Goal: Feedback & Contribution: Leave review/rating

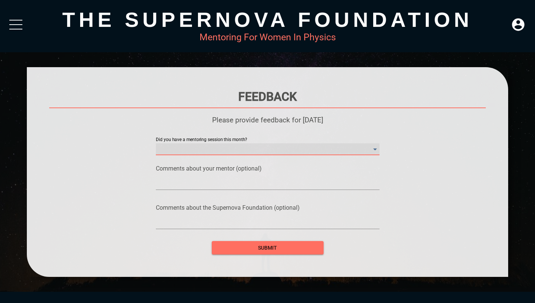
click at [242, 144] on month\? "​" at bounding box center [268, 149] width 224 height 12
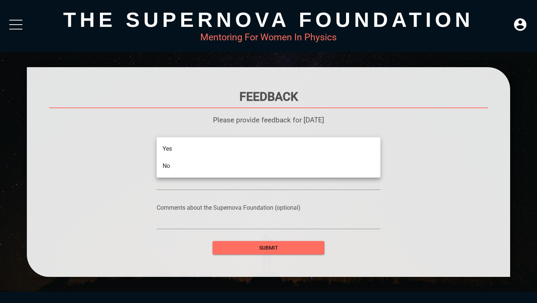
click at [242, 144] on li "Yes" at bounding box center [269, 148] width 224 height 17
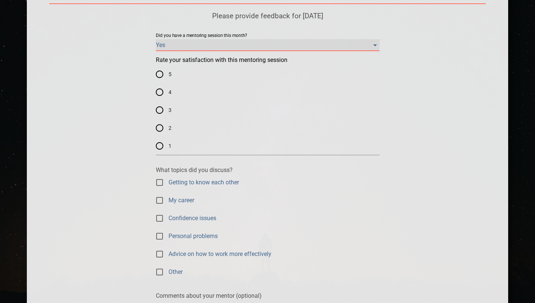
scroll to position [112, 0]
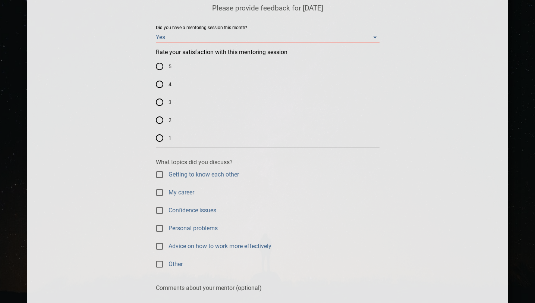
click at [159, 68] on input "5" at bounding box center [160, 66] width 18 height 18
radio input "true"
click at [158, 171] on input "Getting to know each other" at bounding box center [160, 175] width 18 height 18
checkbox input "true"
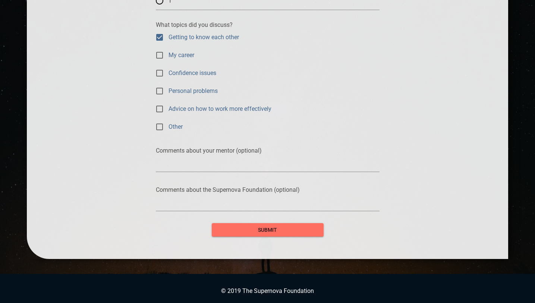
scroll to position [252, 0]
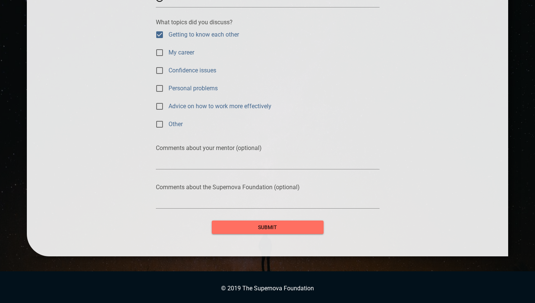
click at [157, 51] on input "My career" at bounding box center [160, 53] width 18 height 18
checkbox input "true"
click at [174, 156] on div at bounding box center [268, 161] width 224 height 21
click at [174, 165] on textarea at bounding box center [268, 163] width 224 height 7
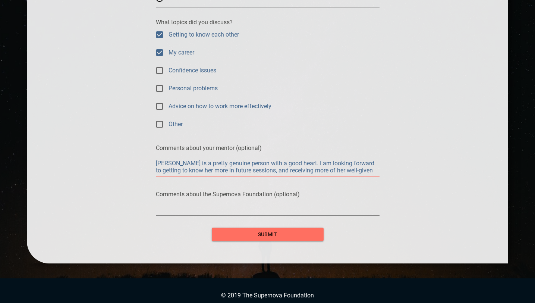
type textarea "[PERSON_NAME] is a pretty genuine person with a good heart. I am looking forwar…"
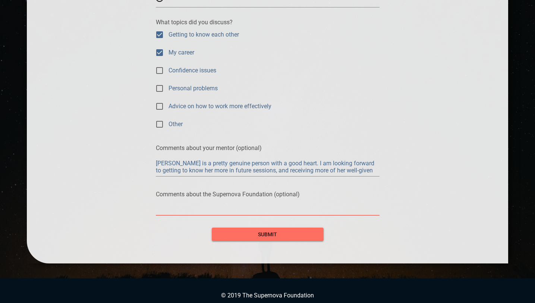
click at [257, 207] on textarea at bounding box center [268, 209] width 224 height 7
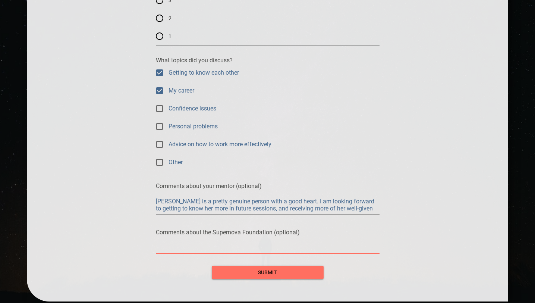
scroll to position [259, 0]
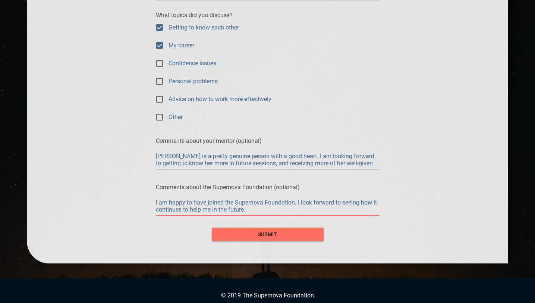
click at [286, 208] on textarea "I am happy to have joined the Supernova Foundation. I look forward to seeing ho…" at bounding box center [268, 206] width 224 height 14
type textarea "I am happy to have joined the Supernova Foundation. I look forward to seeing ho…"
click at [270, 240] on div at bounding box center [268, 35] width 482 height 455
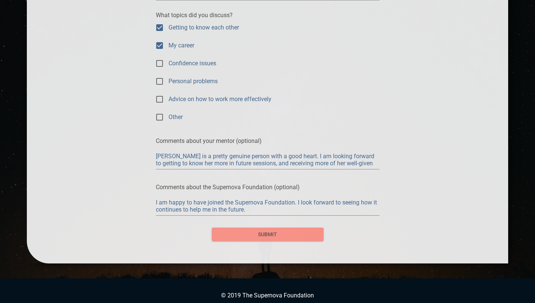
click at [243, 240] on button "submit" at bounding box center [268, 234] width 112 height 14
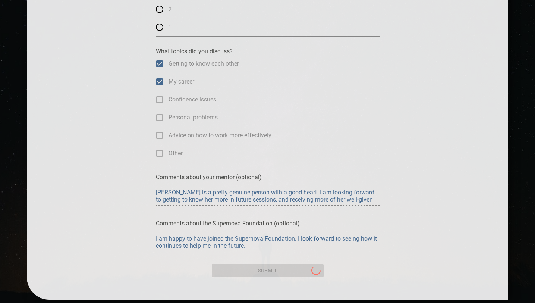
scroll to position [0, 0]
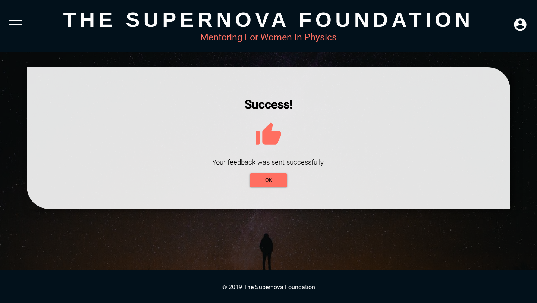
click at [270, 186] on div at bounding box center [268, 138] width 483 height 142
click at [270, 179] on span "OK" at bounding box center [268, 179] width 25 height 9
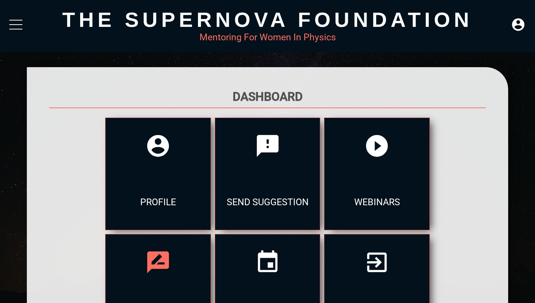
click at [211, 234] on div at bounding box center [158, 262] width 105 height 56
